Goal: Task Accomplishment & Management: Use online tool/utility

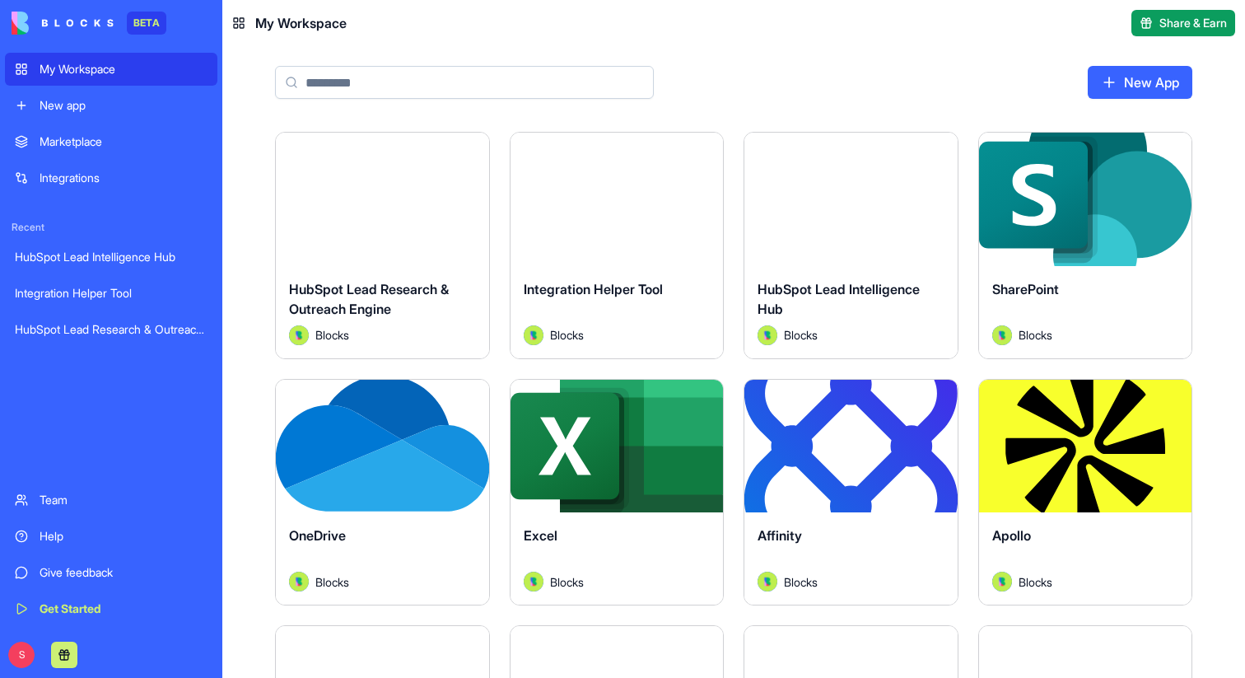
click at [449, 70] on input at bounding box center [464, 82] width 379 height 33
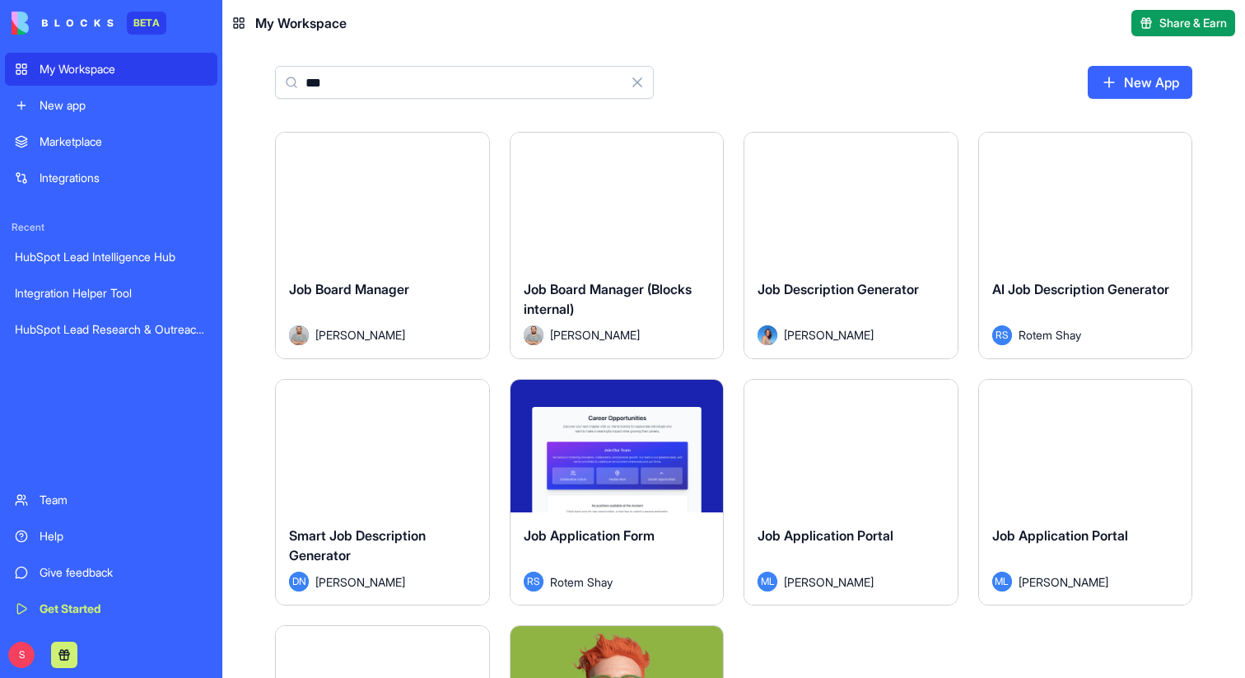
type input "***"
click at [616, 207] on button "Launch" at bounding box center [617, 199] width 124 height 33
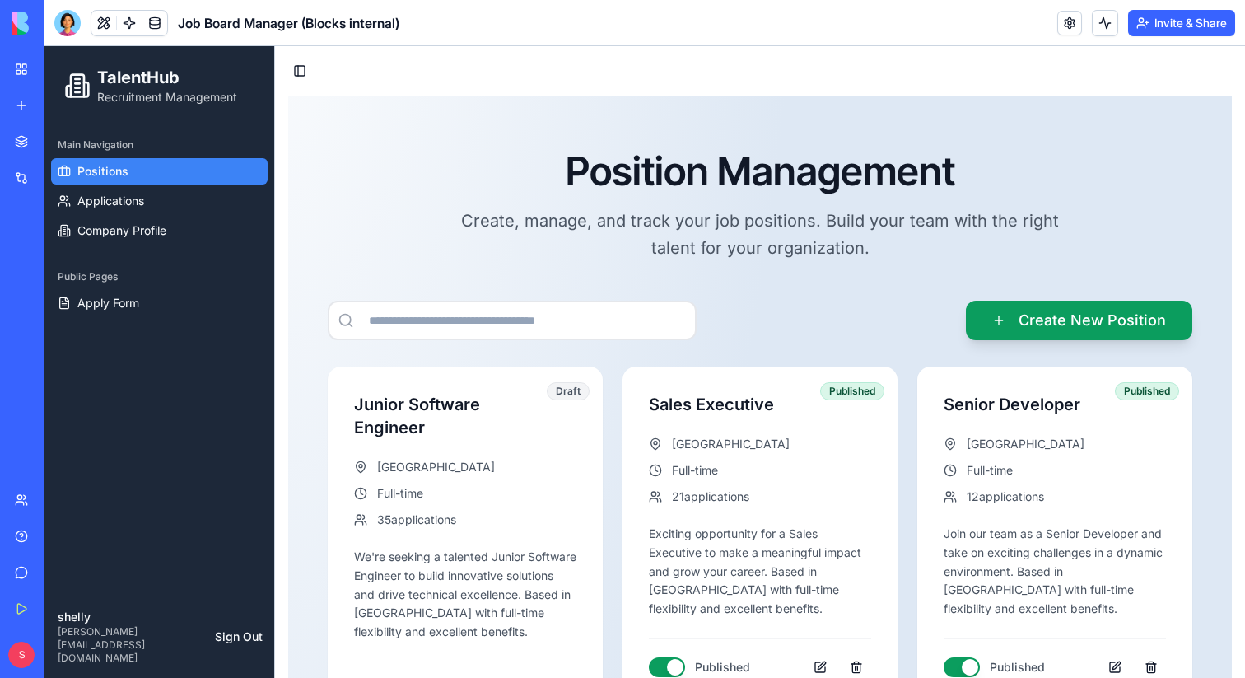
click at [1183, 26] on button "Invite & Share" at bounding box center [1181, 23] width 107 height 26
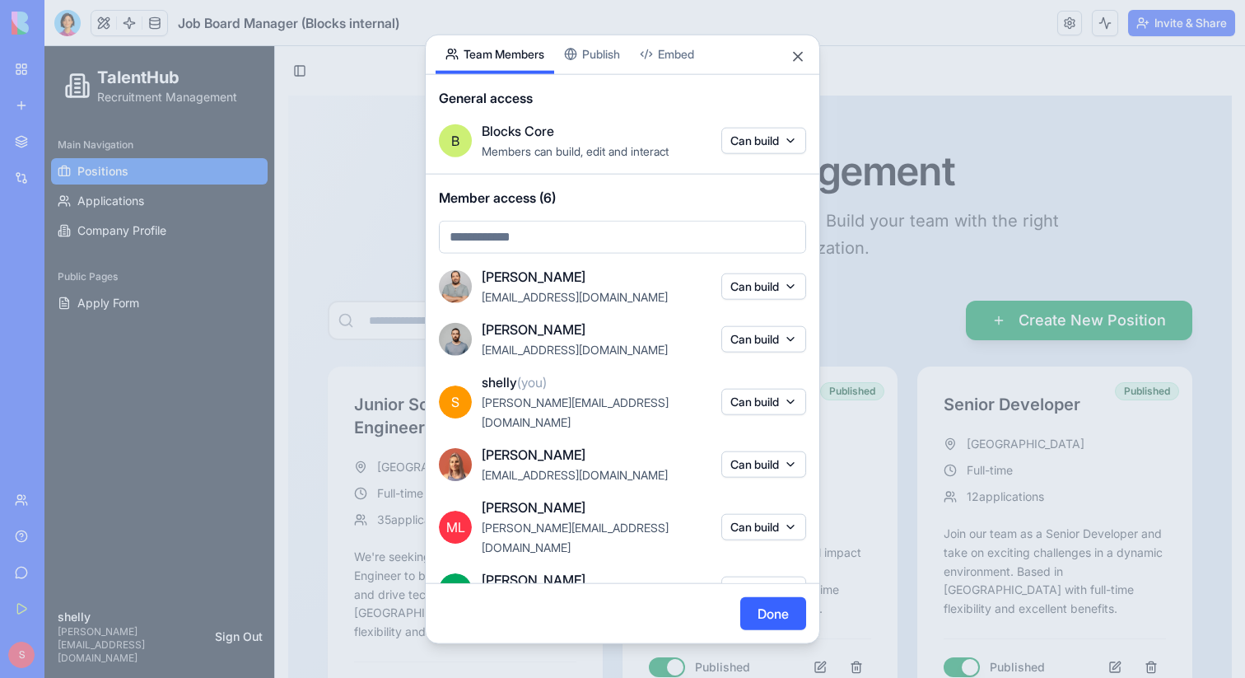
click at [310, 250] on div at bounding box center [622, 339] width 1245 height 678
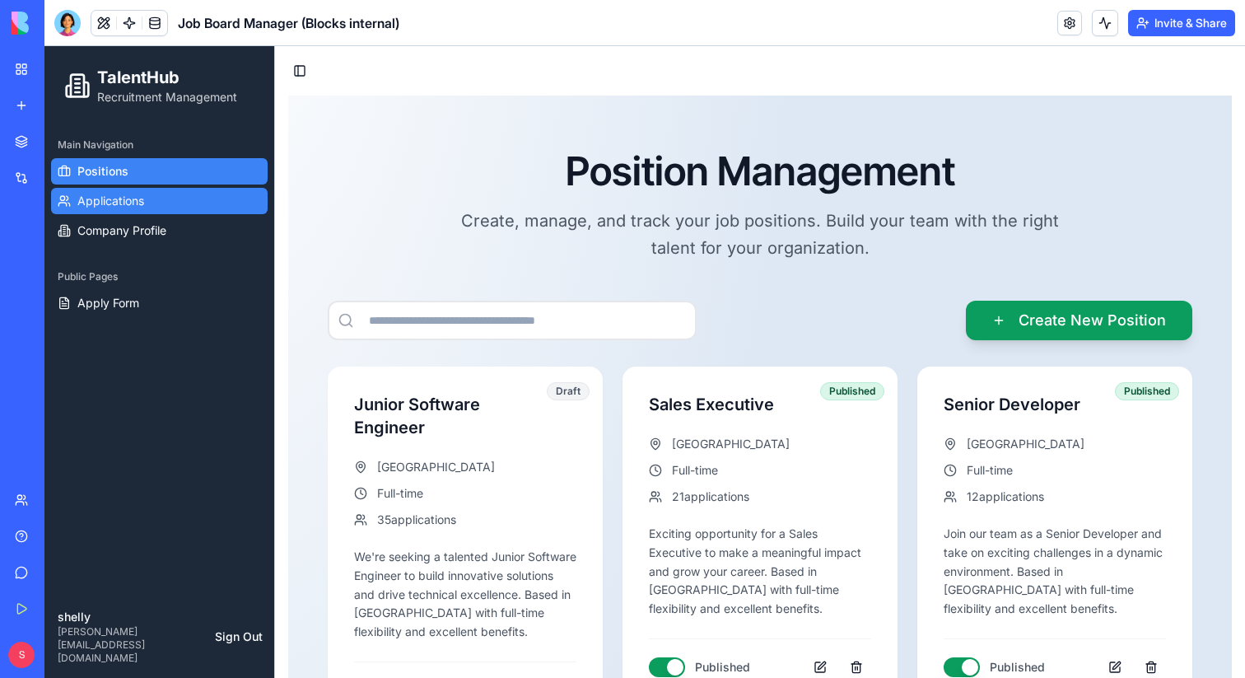
click at [118, 203] on span "Applications" at bounding box center [110, 201] width 67 height 16
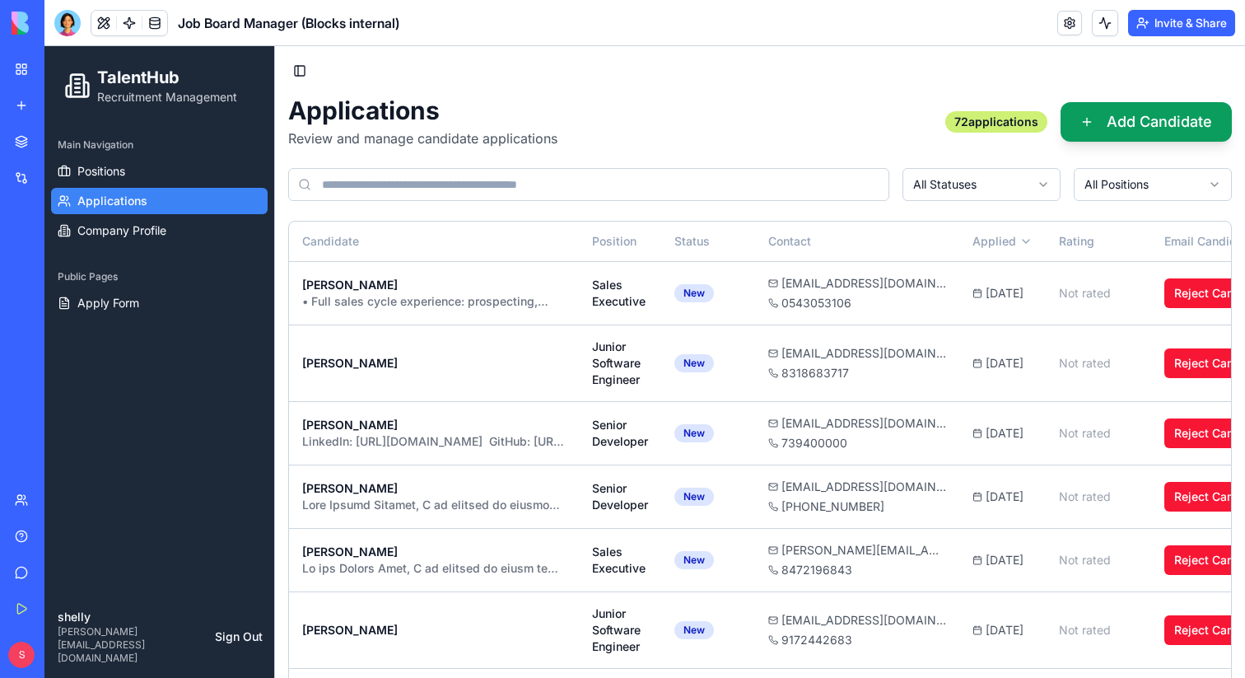
click at [184, 155] on div "Main Navigation" at bounding box center [159, 145] width 217 height 26
click at [184, 170] on link "Positions" at bounding box center [159, 171] width 217 height 26
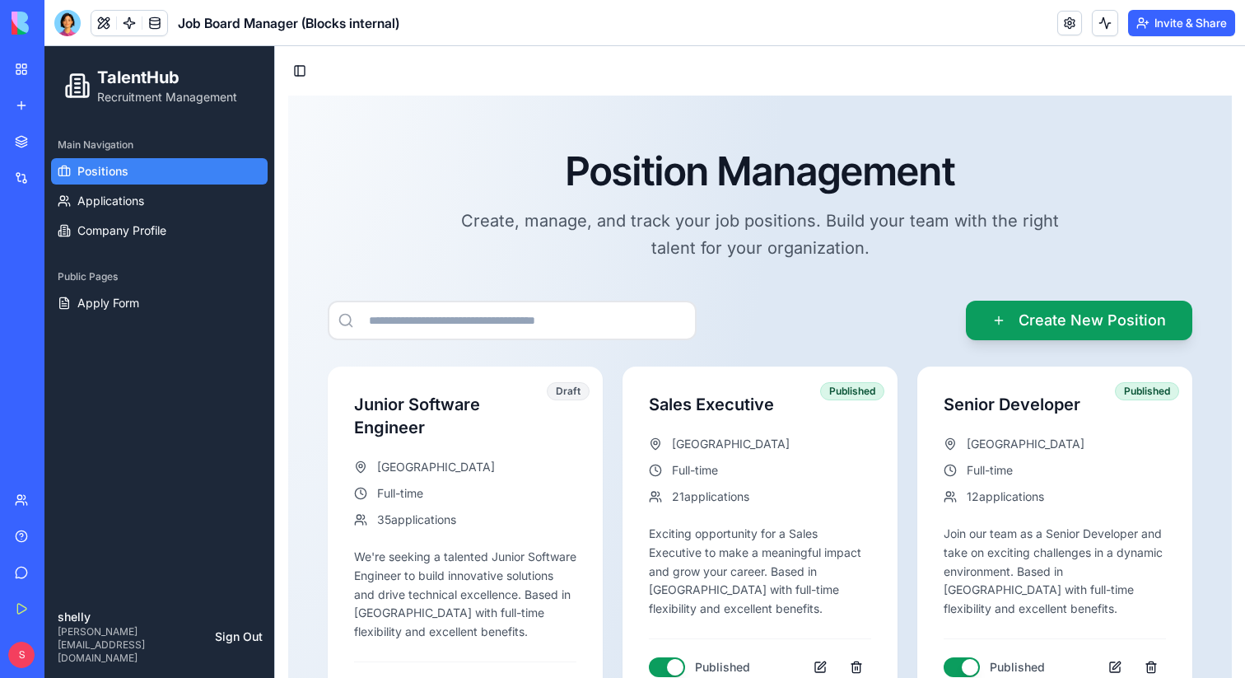
click at [1159, 26] on button "Invite & Share" at bounding box center [1181, 23] width 107 height 26
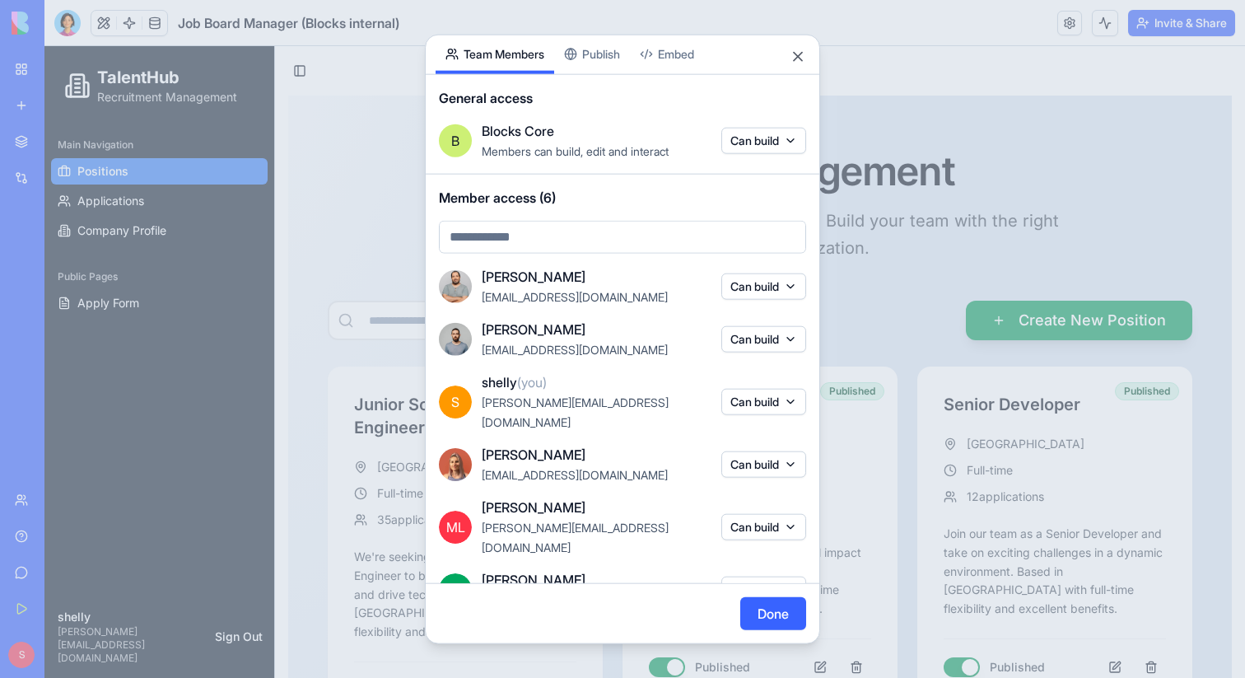
click at [601, 56] on body "BETA My Workspace New app Marketplace Integrations Recent HubSpot Lead Intellig…" at bounding box center [622, 339] width 1245 height 678
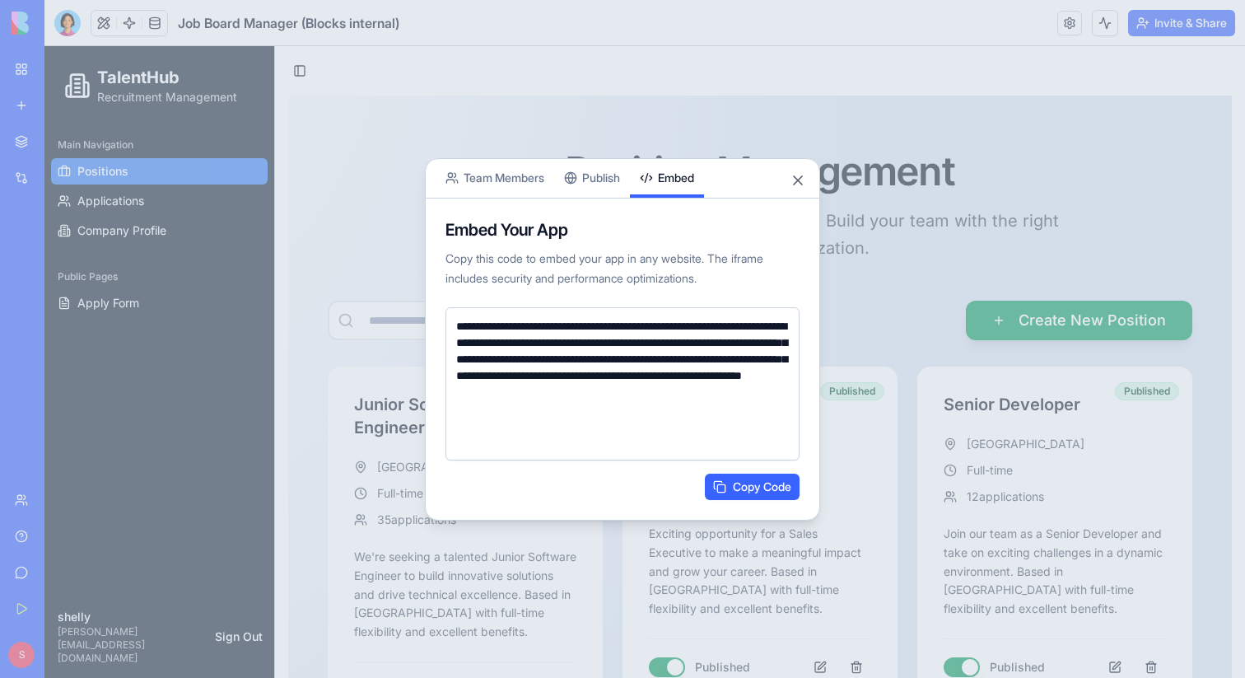
click at [690, 166] on button "Embed" at bounding box center [667, 178] width 74 height 39
click at [343, 241] on div at bounding box center [622, 339] width 1245 height 678
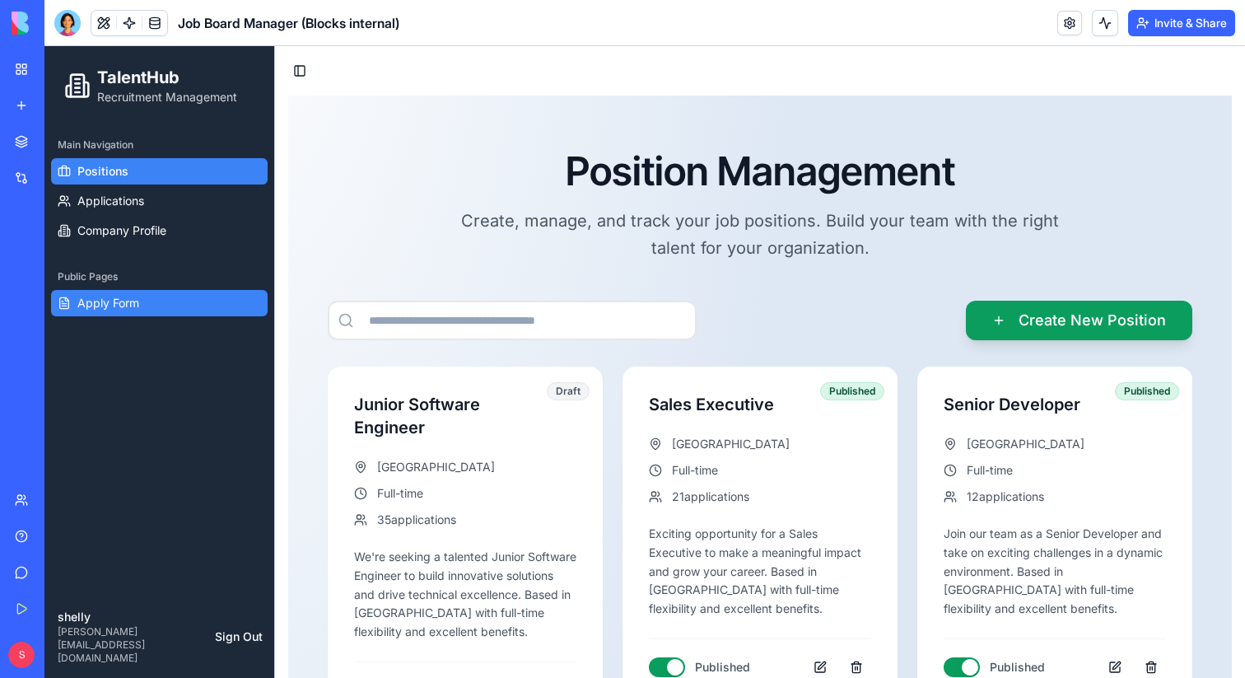
click at [117, 313] on link "Apply Form" at bounding box center [159, 303] width 217 height 26
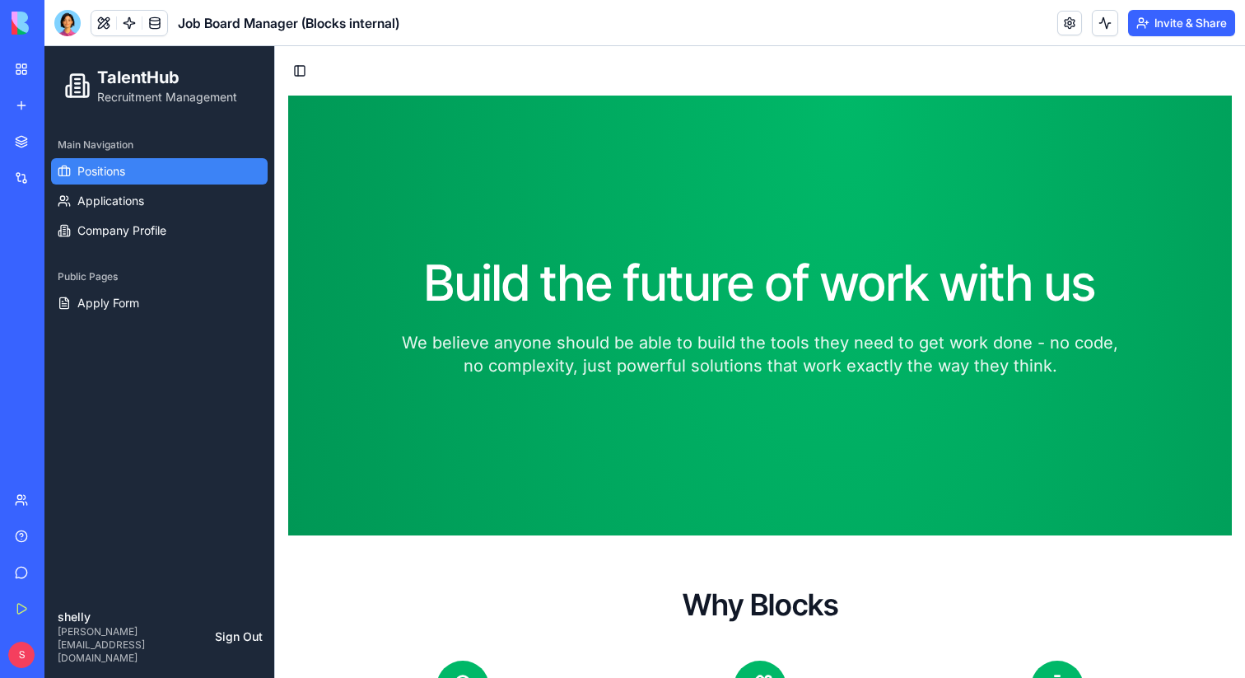
click at [131, 170] on link "Positions" at bounding box center [159, 171] width 217 height 26
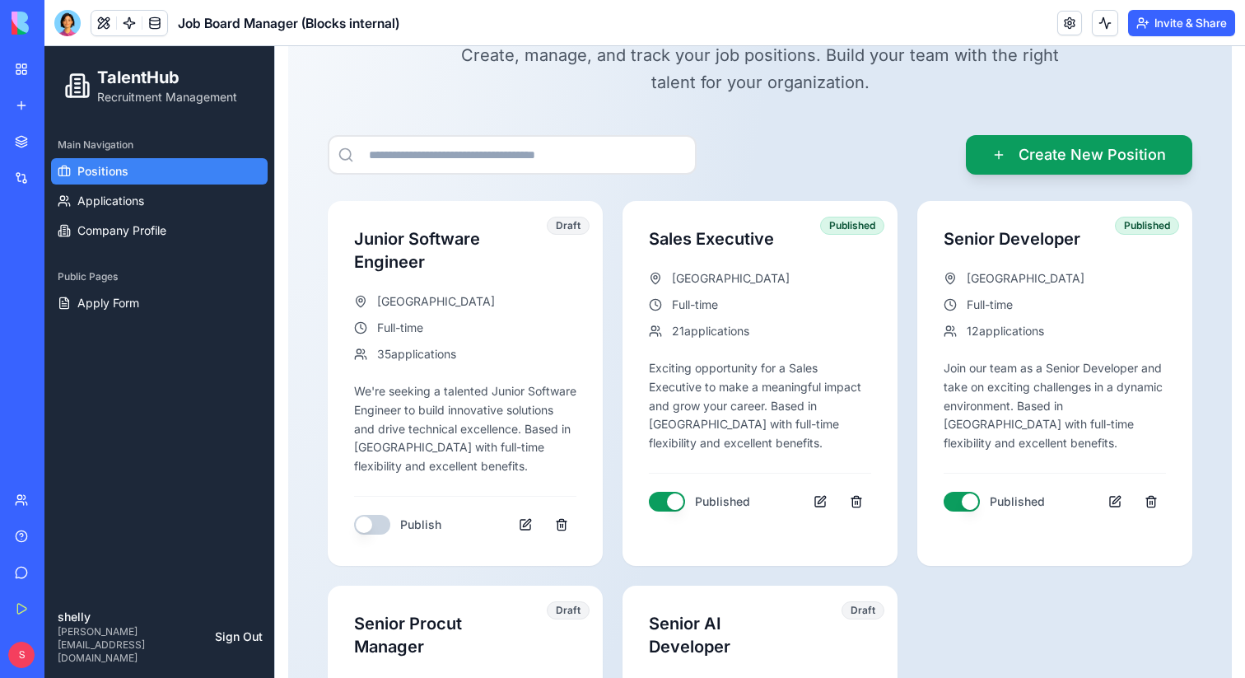
scroll to position [503, 0]
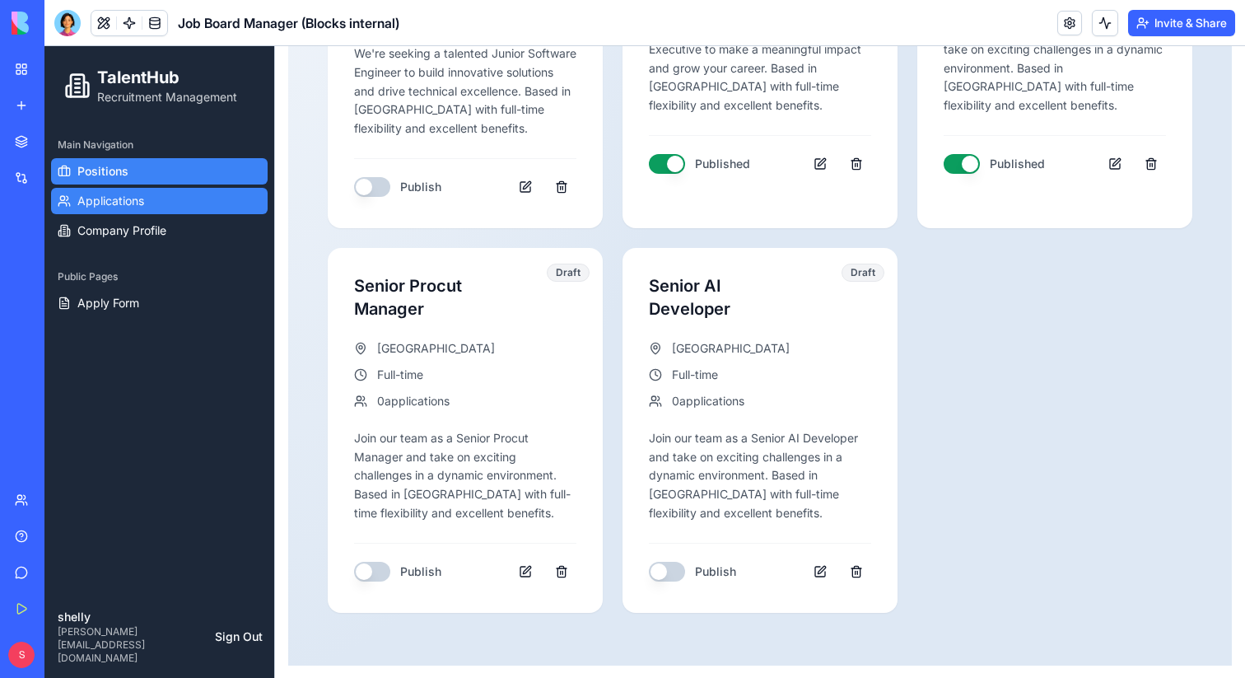
click at [119, 198] on span "Applications" at bounding box center [110, 201] width 67 height 16
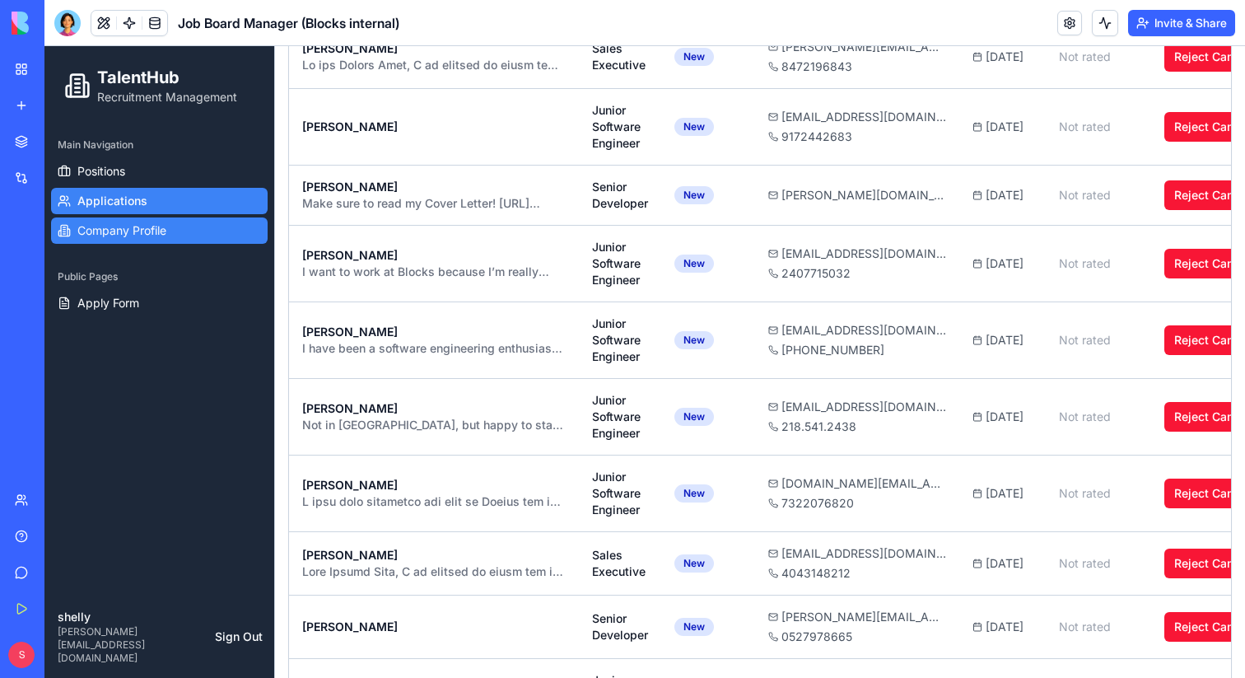
click at [125, 235] on span "Company Profile" at bounding box center [121, 230] width 89 height 16
